Goal: Ask a question: Seek information or help from site administrators or community

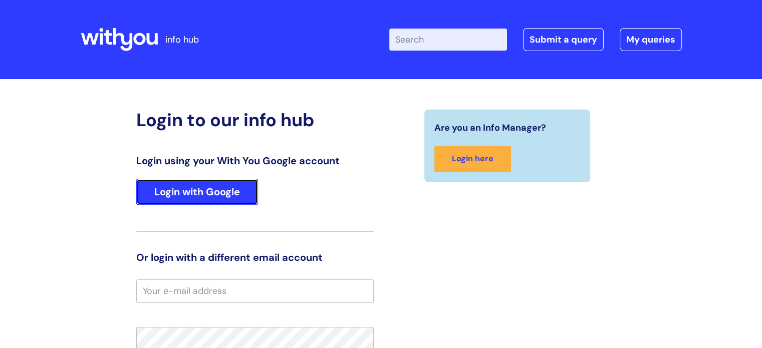
click at [193, 186] on link "Login with Google" at bounding box center [197, 192] width 122 height 26
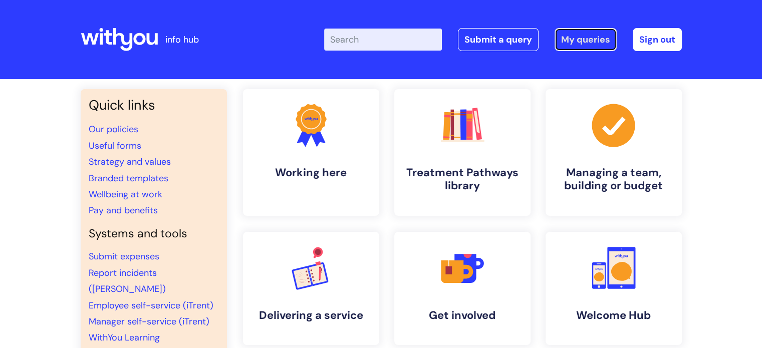
click at [589, 37] on link "My queries" at bounding box center [585, 39] width 62 height 23
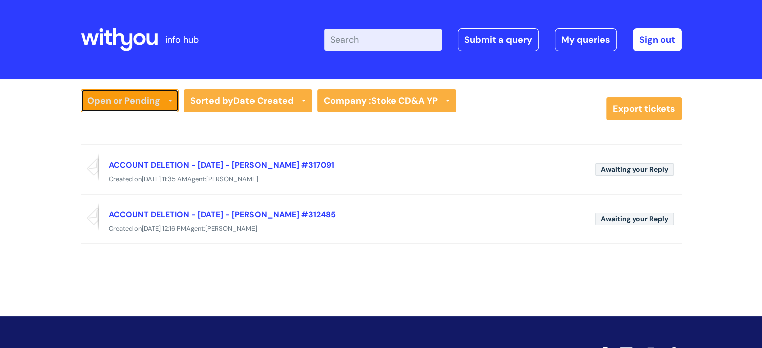
click at [170, 100] on icon at bounding box center [170, 102] width 4 height 4
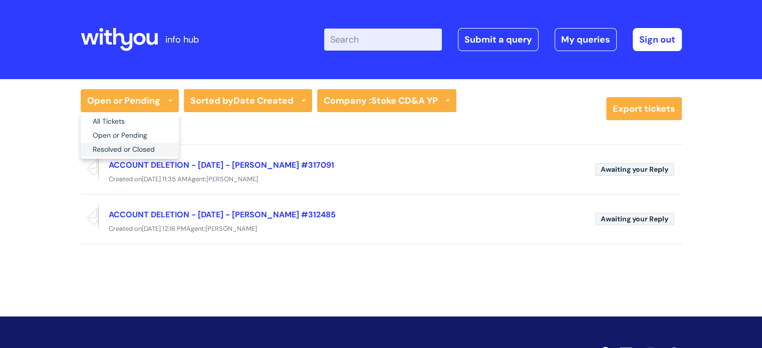
click at [145, 149] on link "Resolved or Closed" at bounding box center [130, 150] width 98 height 14
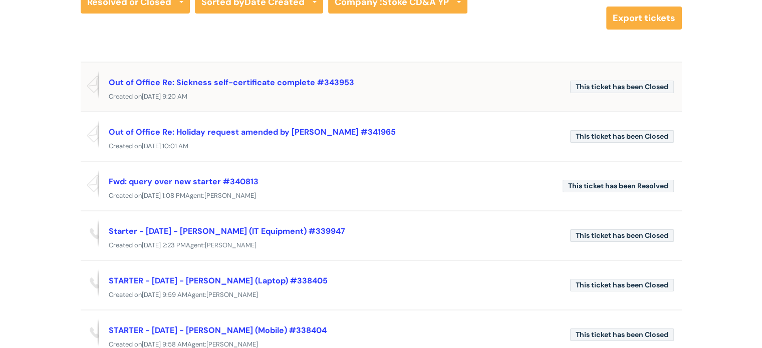
scroll to position [100, 0]
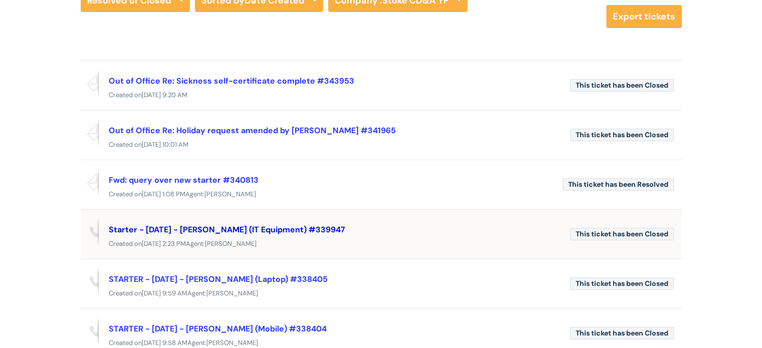
click at [216, 228] on link "Starter - 18/08/2025 - Lauren Rusby (IT Equipment) #339947" at bounding box center [227, 229] width 236 height 11
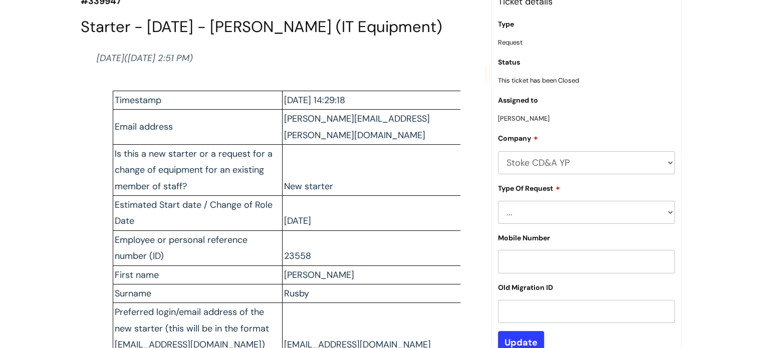
scroll to position [165, 0]
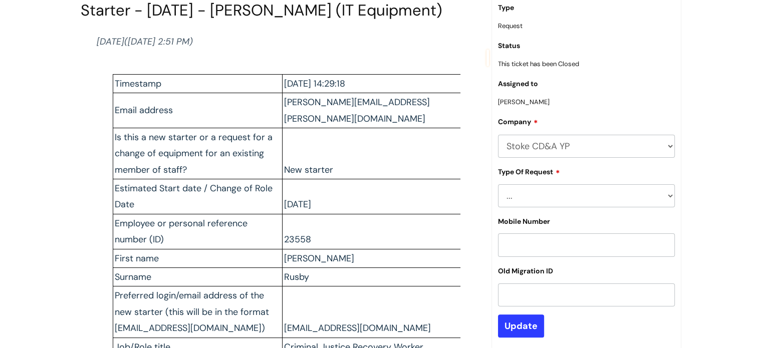
click at [667, 195] on select "... Accounts (Finance) Alerts! (For clinical team) Data Protection Data Reporti…" at bounding box center [586, 195] width 177 height 23
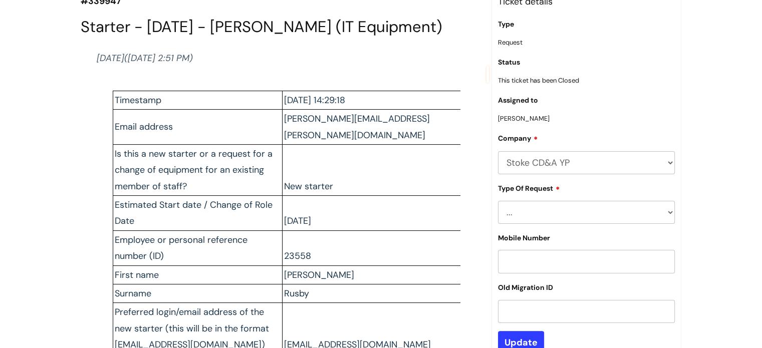
scroll to position [65, 0]
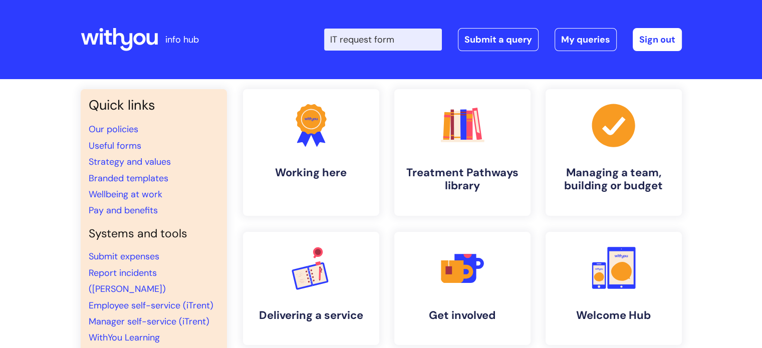
type input "IT request form"
click button "Search" at bounding box center [0, 0] width 0 height 0
